Goal: Task Accomplishment & Management: Use online tool/utility

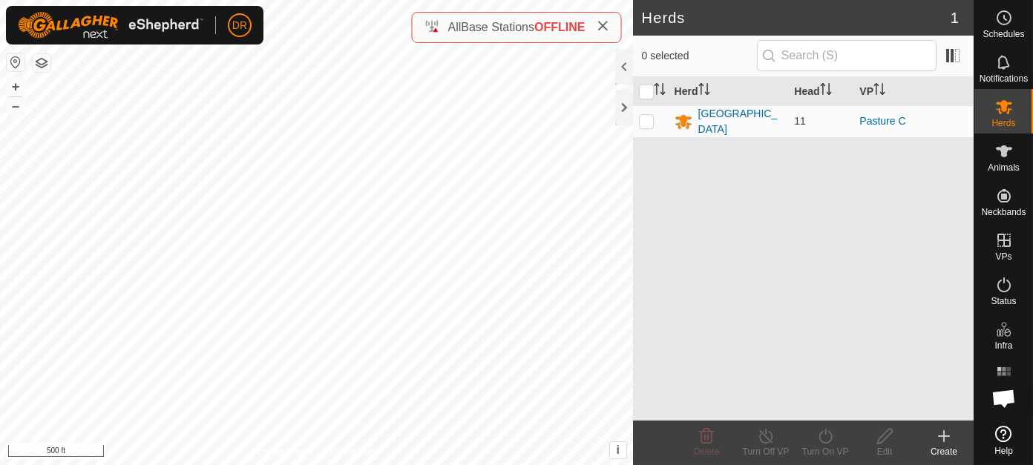
scroll to position [2688, 0]
click at [707, 115] on div "[GEOGRAPHIC_DATA]" at bounding box center [740, 121] width 85 height 31
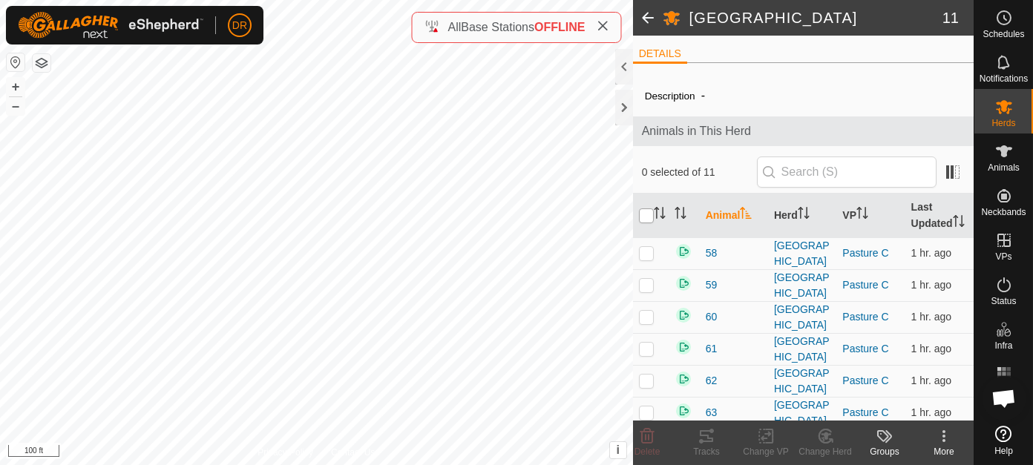
click at [648, 223] on input "checkbox" at bounding box center [646, 215] width 15 height 15
checkbox input "true"
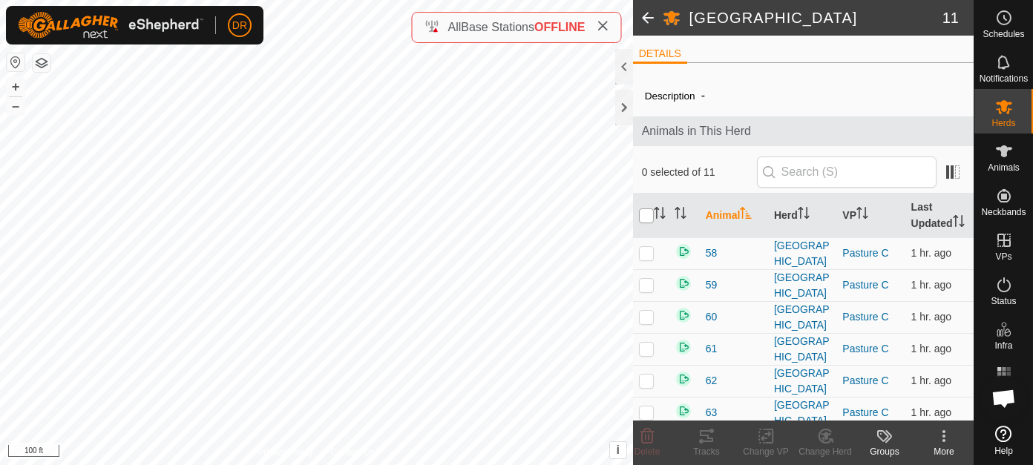
checkbox input "true"
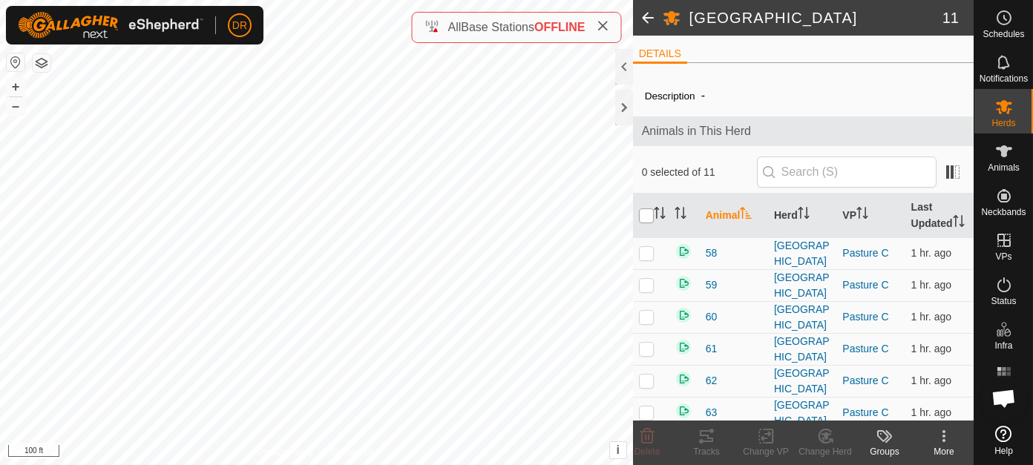
checkbox input "true"
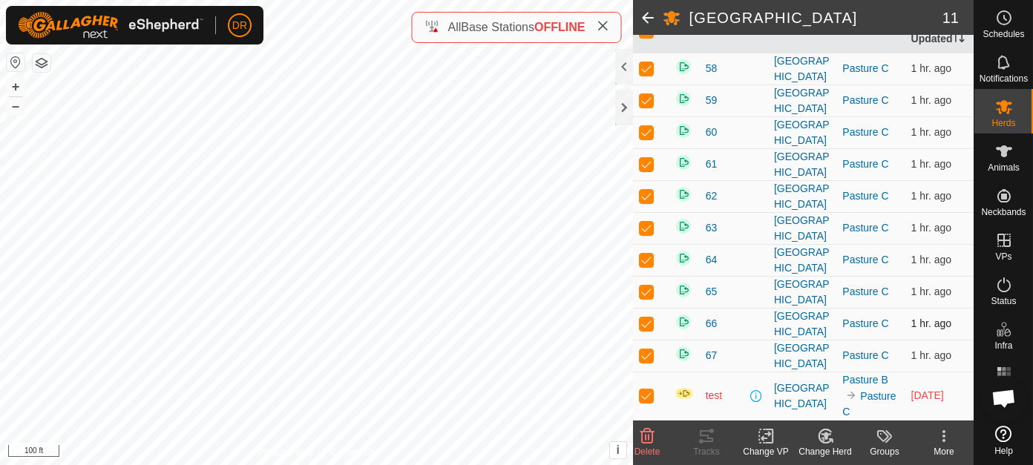
scroll to position [353, 0]
click at [648, 397] on p-checkbox at bounding box center [646, 396] width 15 height 12
checkbox input "false"
click at [706, 445] on div "Tracks" at bounding box center [706, 451] width 59 height 13
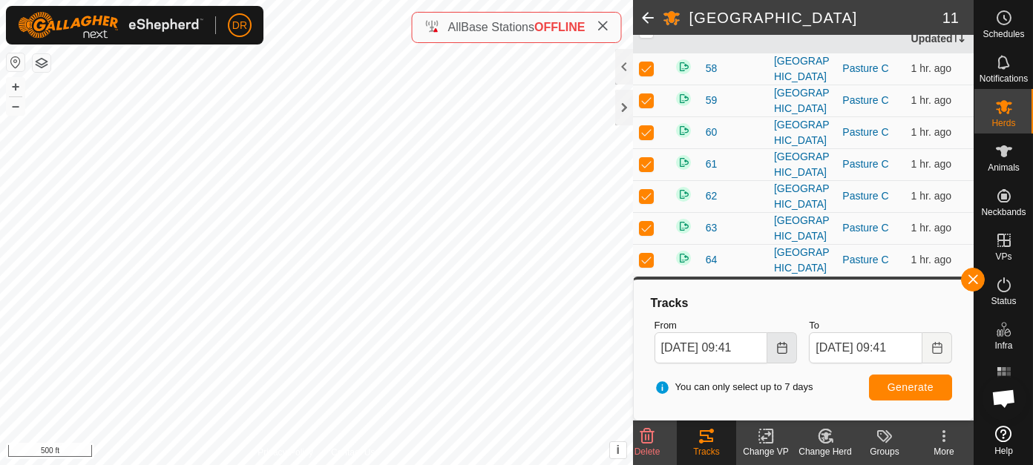
click at [784, 349] on icon "Choose Date" at bounding box center [782, 348] width 12 height 12
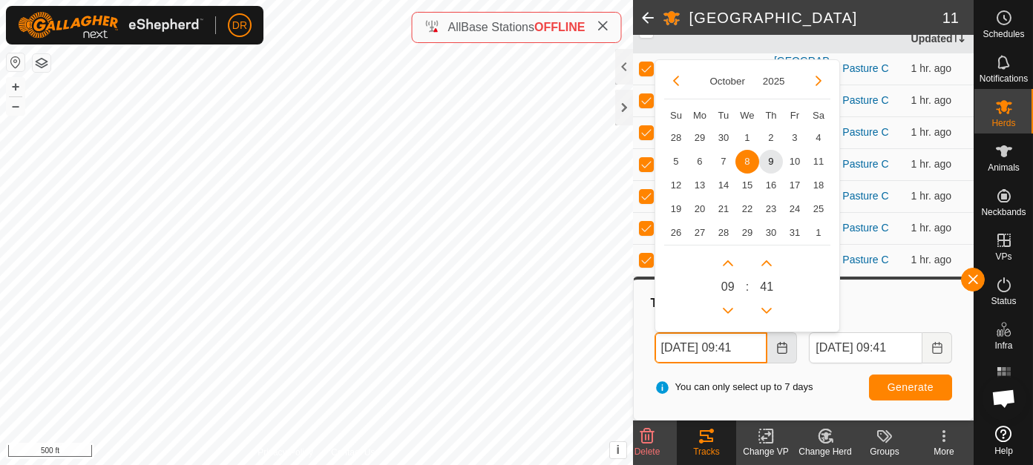
scroll to position [0, 0]
click at [796, 134] on span "3" at bounding box center [795, 138] width 24 height 24
type input "[DATE] 09:41"
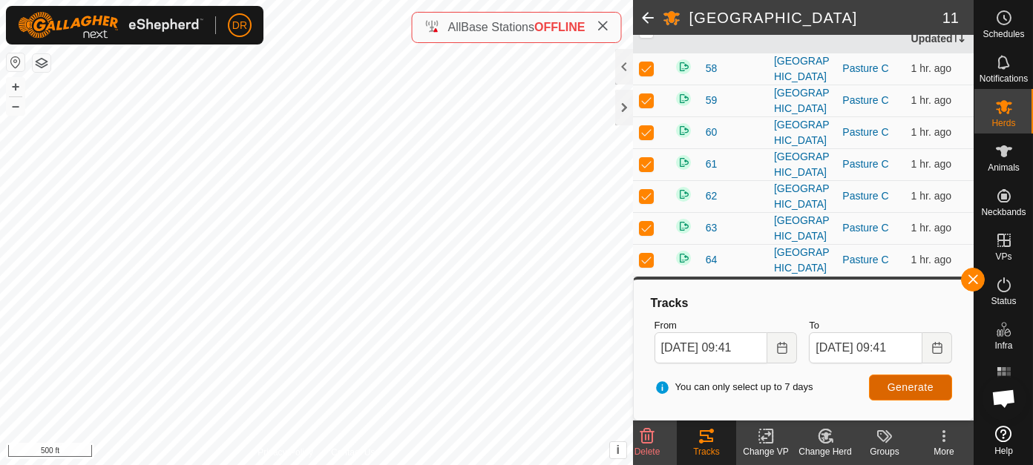
click at [911, 387] on span "Generate" at bounding box center [910, 387] width 46 height 12
